Goal: Information Seeking & Learning: Check status

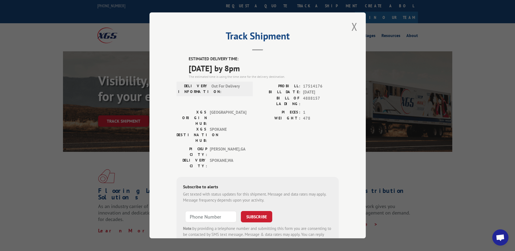
click at [350, 30] on button "Close modal" at bounding box center [354, 26] width 9 height 15
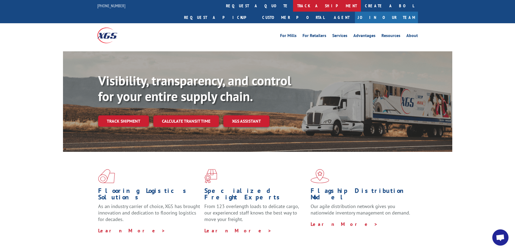
click at [293, 9] on link "track a shipment" at bounding box center [327, 6] width 68 height 12
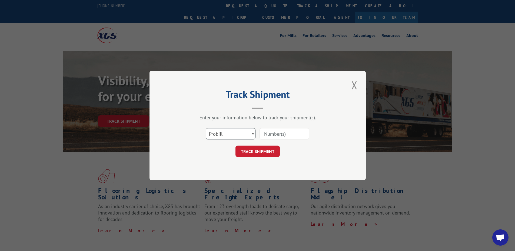
click at [231, 137] on select "Select category... Probill BOL PO" at bounding box center [231, 133] width 50 height 11
select select "po"
click at [206, 128] on select "Select category... Probill BOL PO" at bounding box center [231, 133] width 50 height 11
paste input "19541620"
type input "19541620"
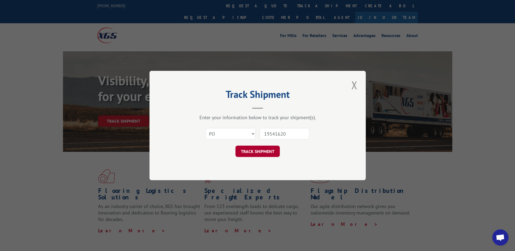
click at [263, 150] on button "TRACK SHIPMENT" at bounding box center [258, 151] width 44 height 11
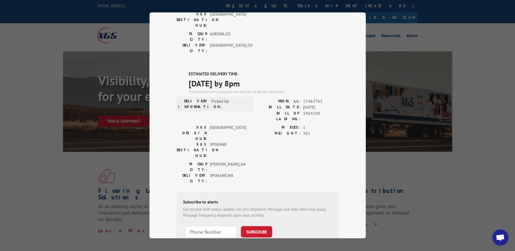
scroll to position [55, 0]
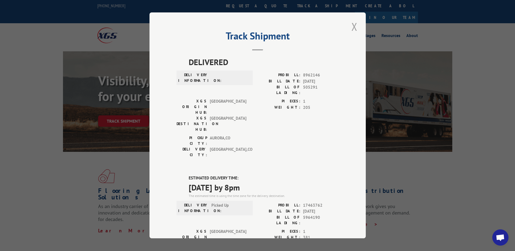
click at [351, 26] on button "Close modal" at bounding box center [354, 26] width 9 height 15
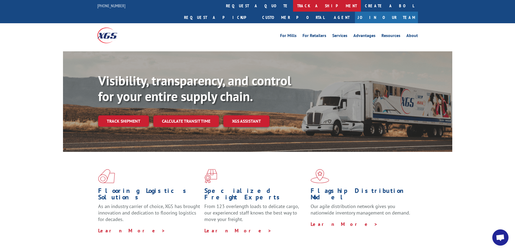
click at [293, 8] on link "track a shipment" at bounding box center [327, 6] width 68 height 12
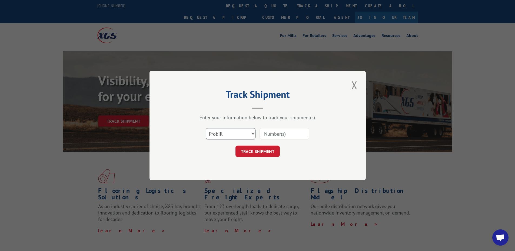
click at [222, 133] on select "Select category... Probill BOL PO" at bounding box center [231, 133] width 50 height 11
select select "po"
click at [206, 128] on select "Select category... Probill BOL PO" at bounding box center [231, 133] width 50 height 11
paste input "39520293"
type input "39520293"
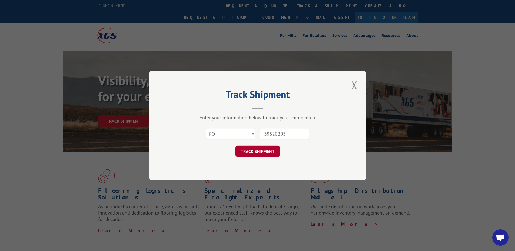
click at [258, 148] on button "TRACK SHIPMENT" at bounding box center [258, 151] width 44 height 11
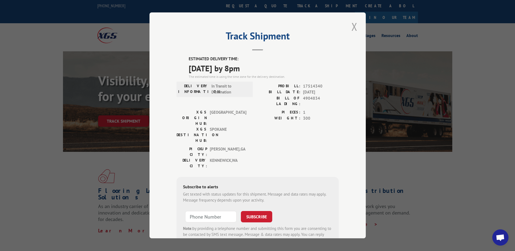
click at [350, 27] on button "Close modal" at bounding box center [354, 26] width 9 height 15
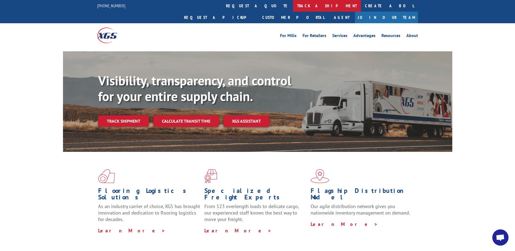
click at [293, 4] on link "track a shipment" at bounding box center [327, 6] width 68 height 12
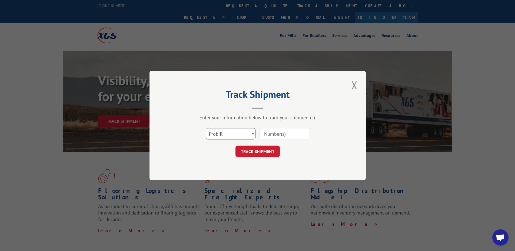
click at [226, 136] on select "Select category... Probill BOL PO" at bounding box center [231, 133] width 50 height 11
select select "po"
click at [206, 128] on select "Select category... Probill BOL PO" at bounding box center [231, 133] width 50 height 11
paste input "14510947"
type input "14510947"
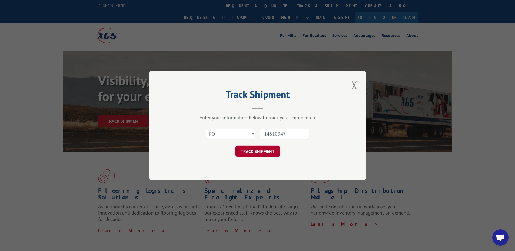
click at [259, 147] on button "TRACK SHIPMENT" at bounding box center [258, 151] width 44 height 11
